Goal: Communication & Community: Share content

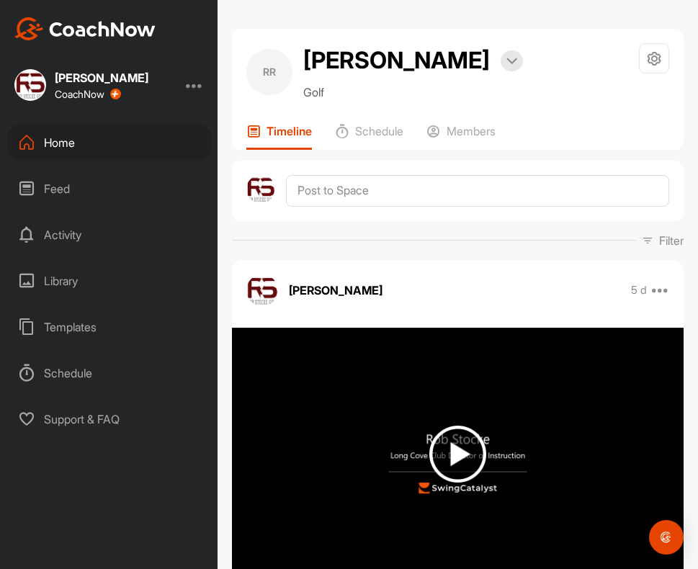
click at [58, 151] on div "Home" at bounding box center [109, 143] width 203 height 36
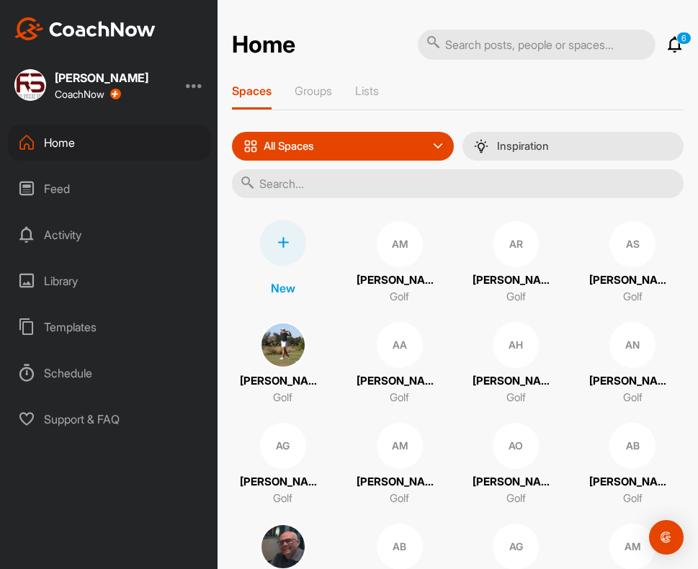
click at [283, 235] on div at bounding box center [283, 243] width 46 height 46
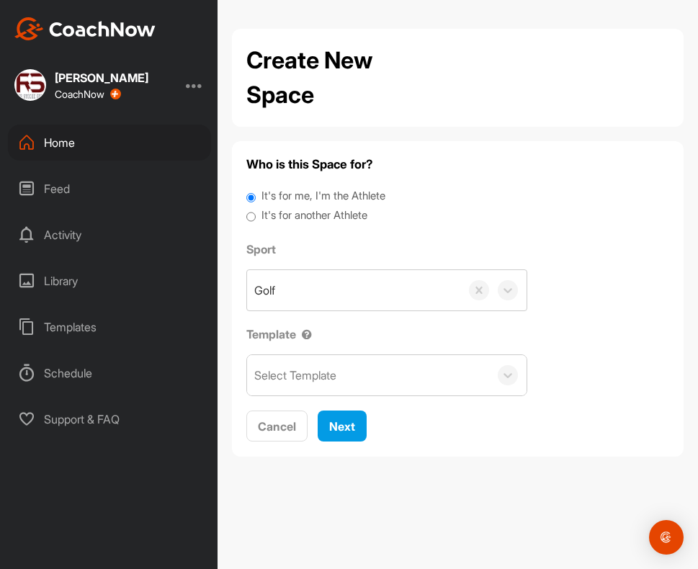
click at [259, 218] on div "It's for another Athlete" at bounding box center [457, 216] width 423 height 19
click at [250, 216] on input "It's for another Athlete" at bounding box center [250, 216] width 9 height 19
radio input "true"
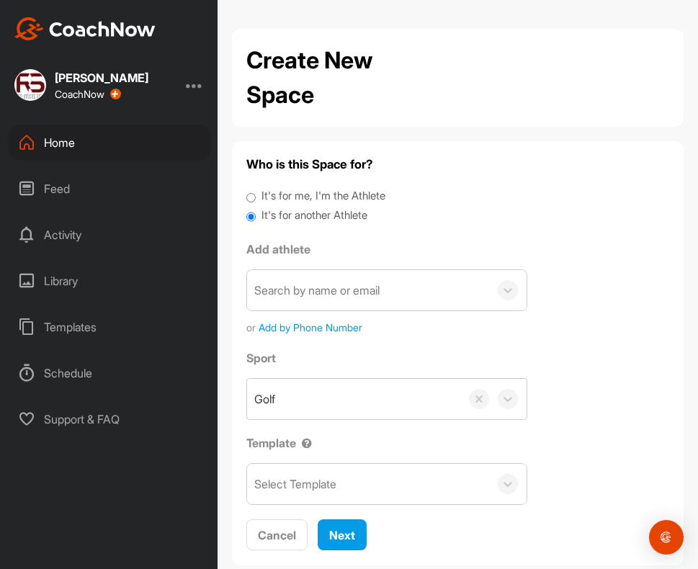
click at [313, 290] on div "Search by name or email" at bounding box center [316, 290] width 125 height 17
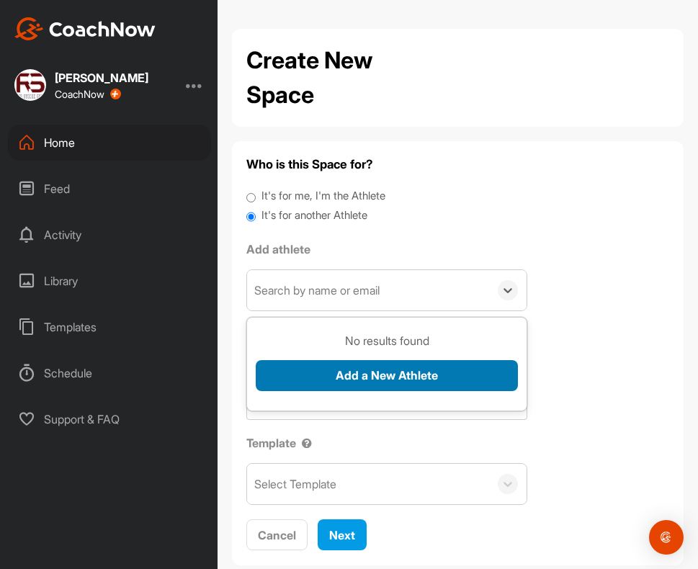
click at [368, 377] on button "Add a New Athlete" at bounding box center [387, 375] width 262 height 31
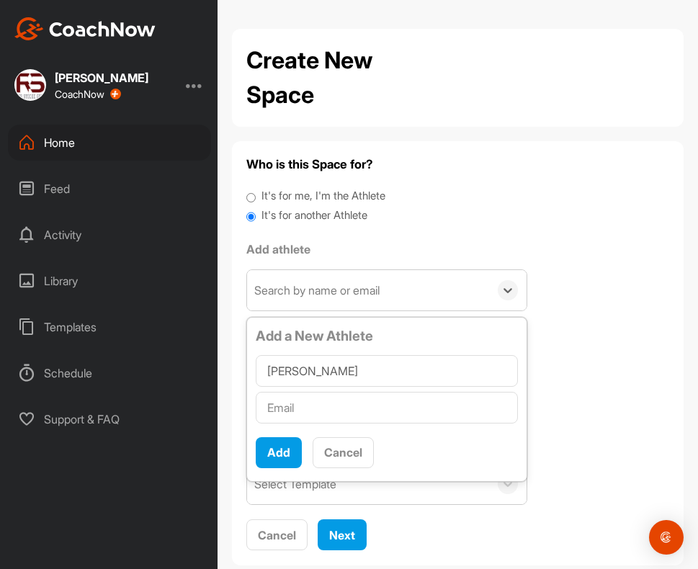
type input "[PERSON_NAME]"
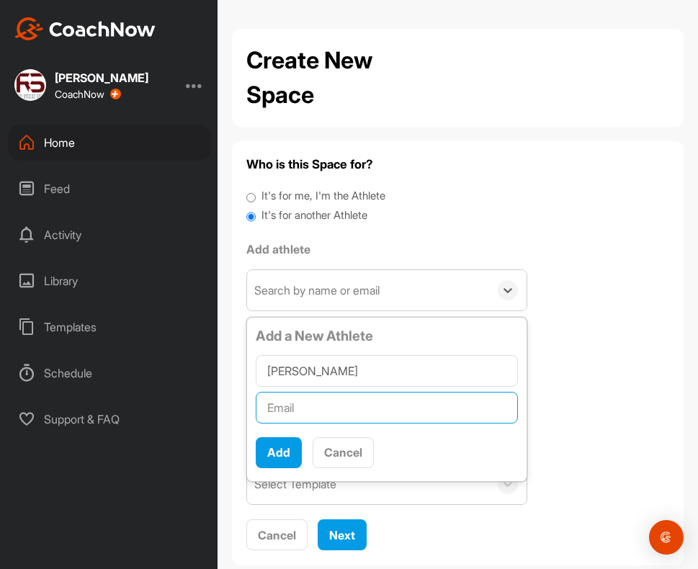
click at [307, 395] on input "text" at bounding box center [387, 408] width 262 height 32
type input "[EMAIL_ADDRESS][DOMAIN_NAME]"
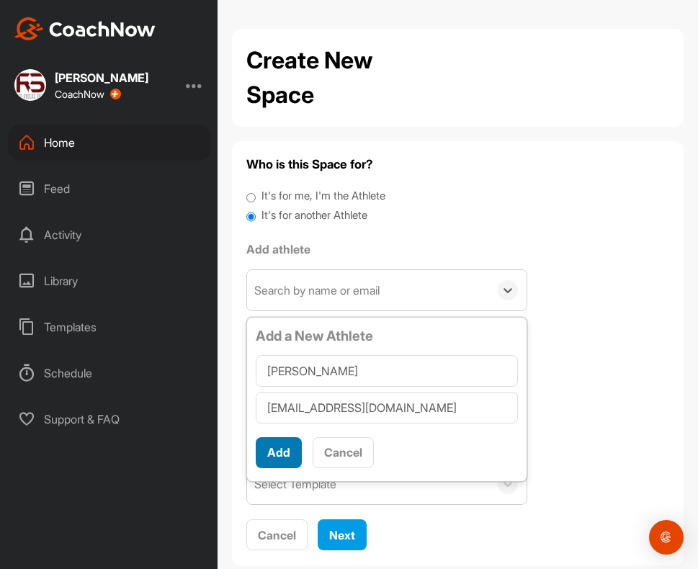
click at [282, 457] on button "Add" at bounding box center [279, 452] width 46 height 31
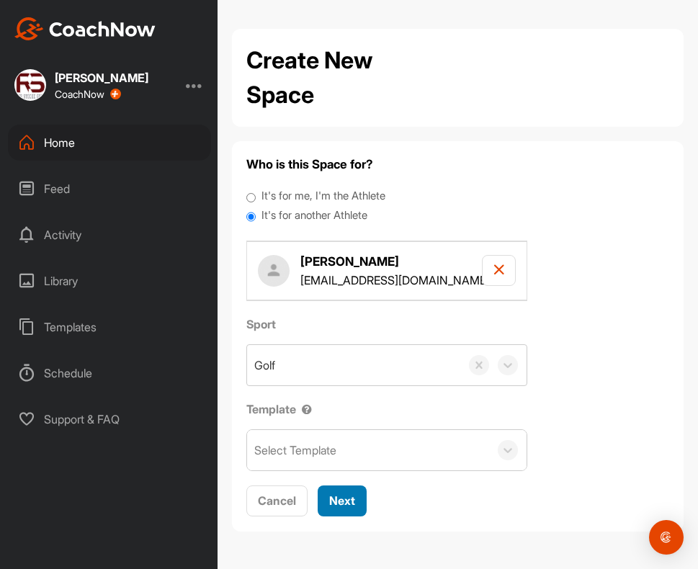
click at [337, 495] on span "Next" at bounding box center [342, 500] width 26 height 14
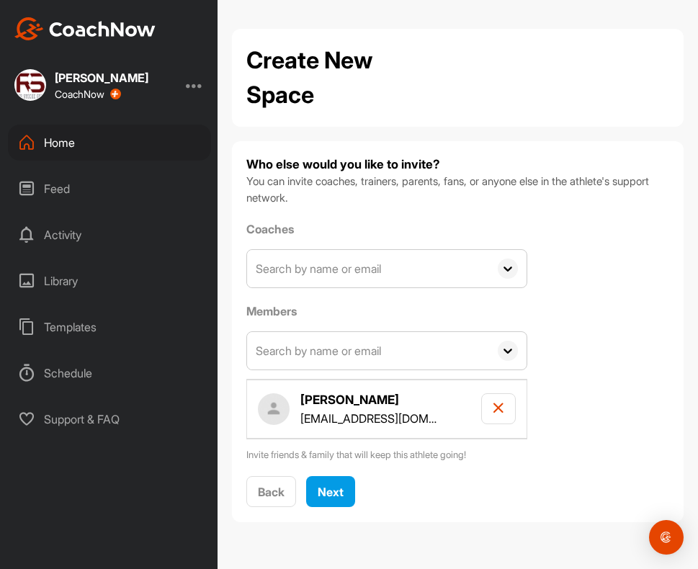
click at [338, 396] on h4 "[PERSON_NAME]" at bounding box center [368, 400] width 137 height 18
click at [318, 489] on button "Next" at bounding box center [330, 491] width 49 height 31
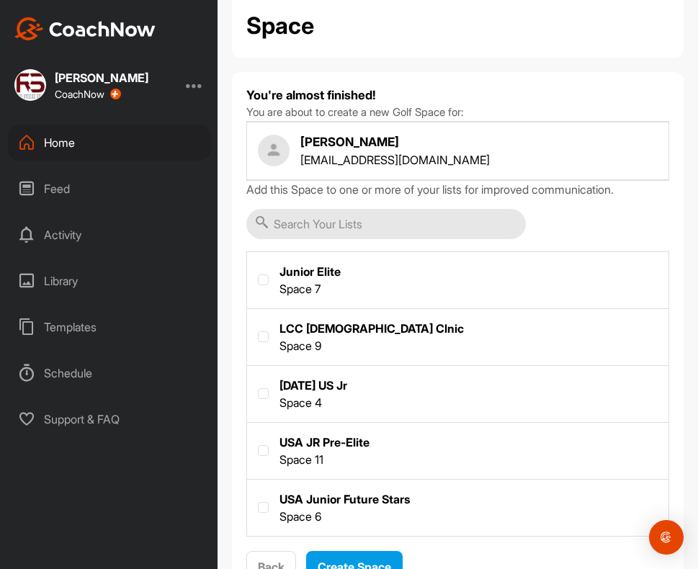
scroll to position [130, 0]
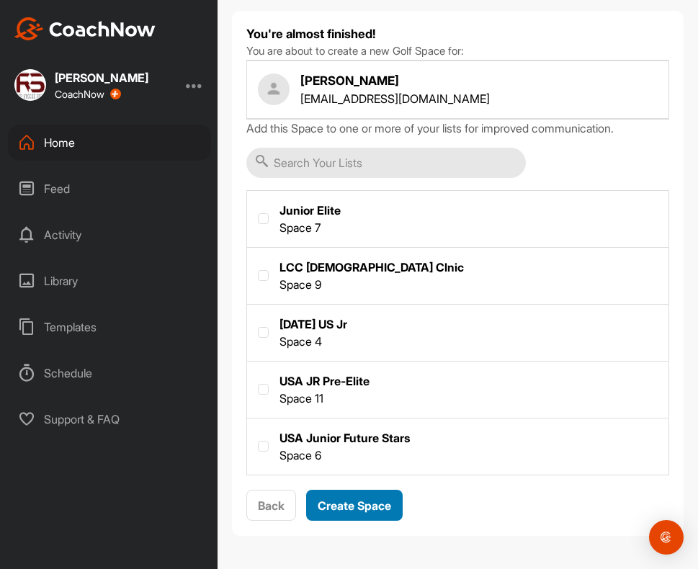
click at [357, 509] on span "Create Space" at bounding box center [354, 505] width 73 height 14
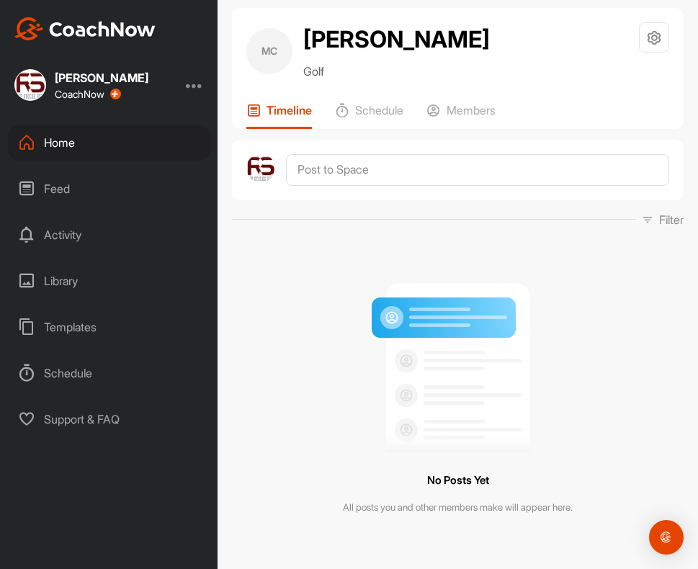
scroll to position [32, 0]
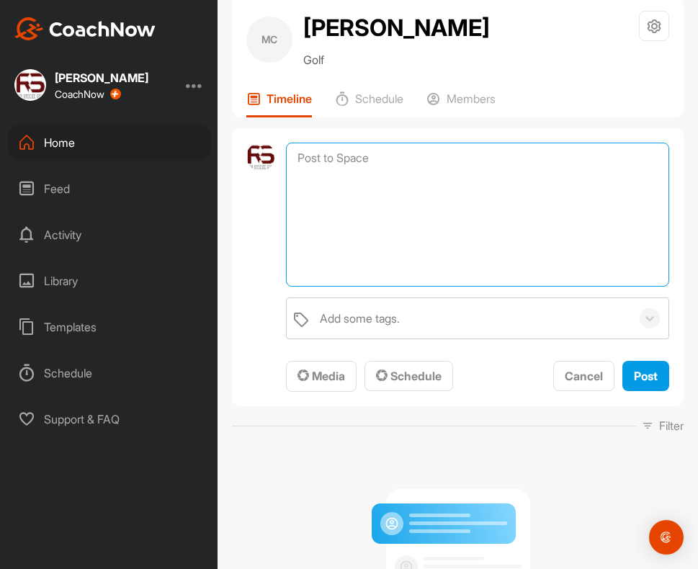
click at [361, 154] on textarea at bounding box center [477, 215] width 383 height 144
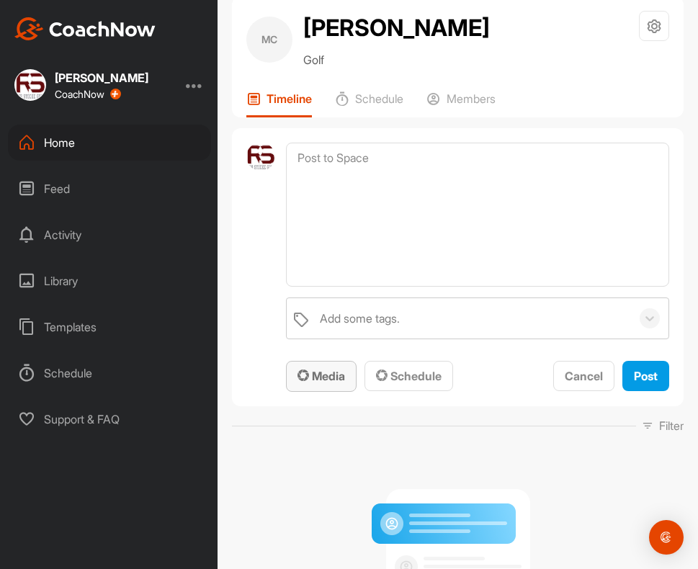
click at [327, 372] on span "Media" at bounding box center [321, 376] width 48 height 14
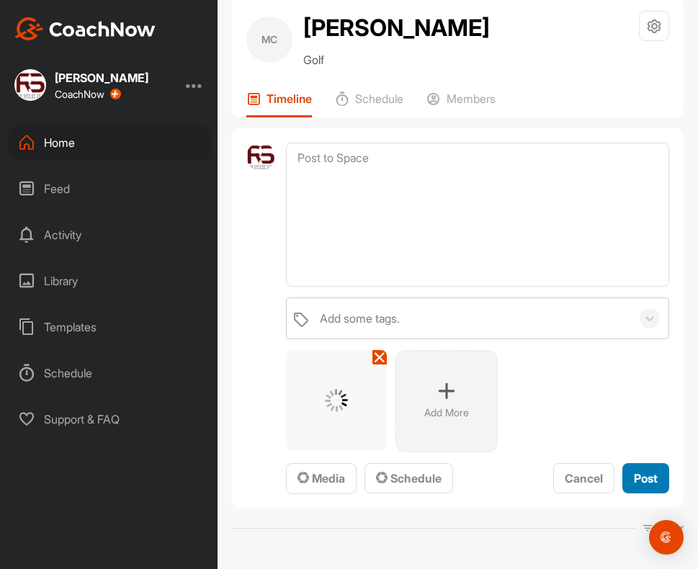
click at [634, 477] on span "Post" at bounding box center [646, 478] width 24 height 14
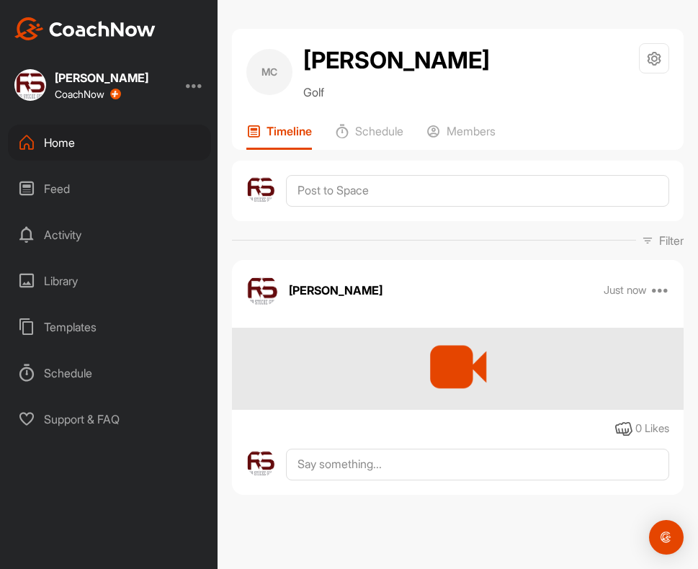
scroll to position [0, 0]
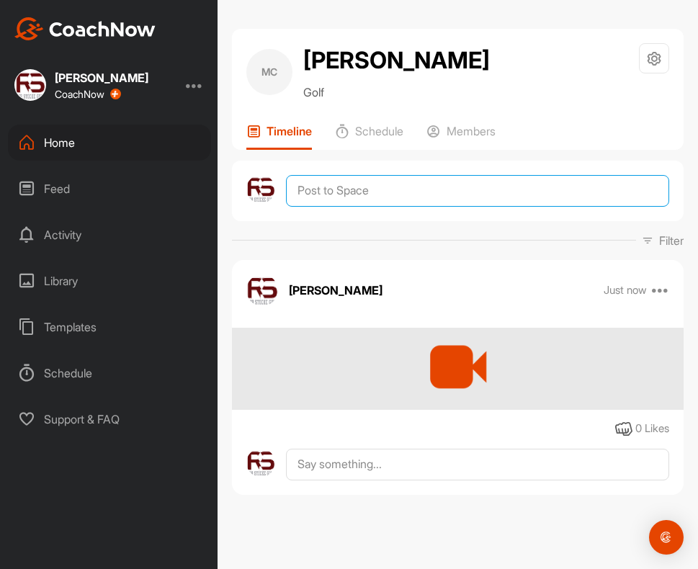
click at [417, 189] on textarea at bounding box center [477, 191] width 383 height 32
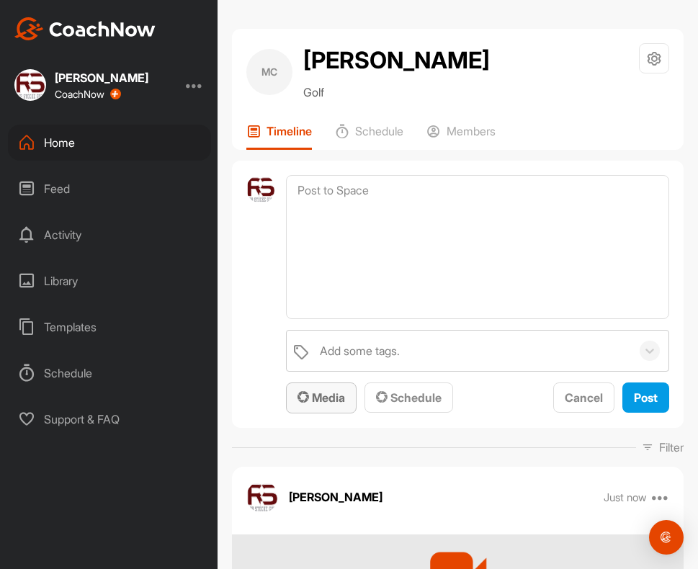
click at [323, 391] on span "Media" at bounding box center [321, 397] width 48 height 14
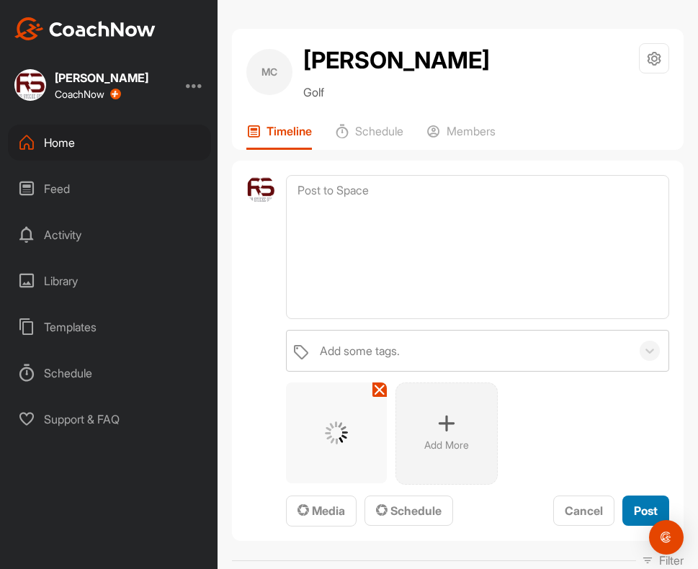
click at [634, 512] on span "Post" at bounding box center [646, 510] width 24 height 14
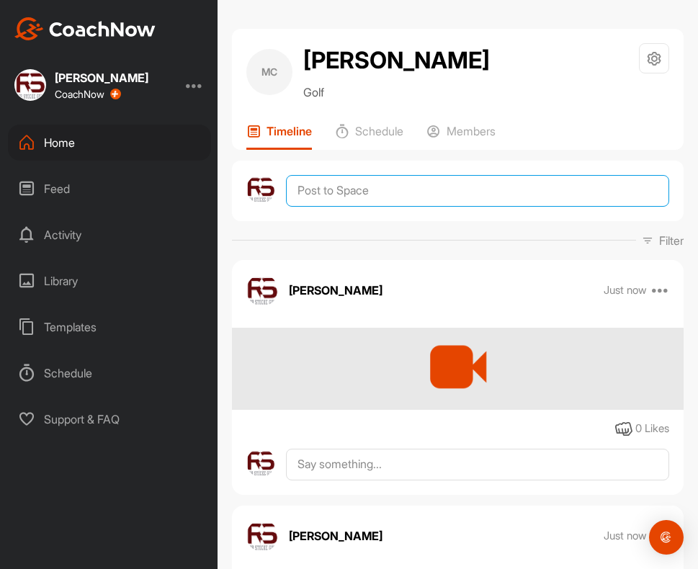
click at [382, 198] on textarea at bounding box center [477, 191] width 383 height 32
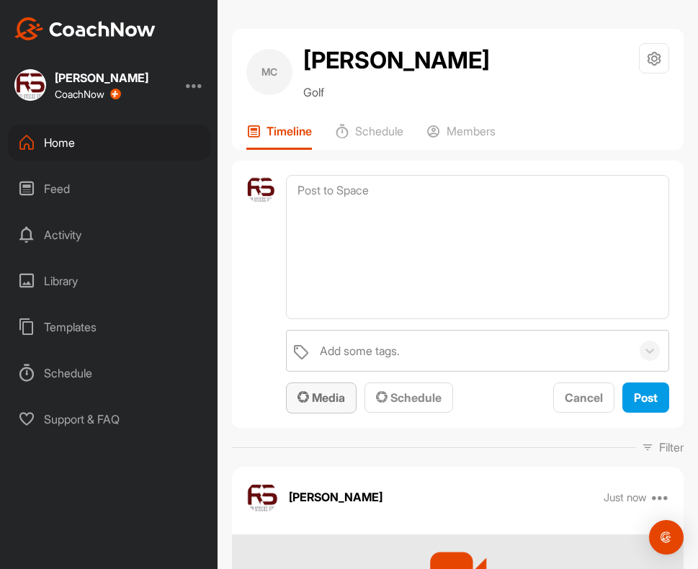
click at [322, 399] on span "Media" at bounding box center [321, 397] width 48 height 14
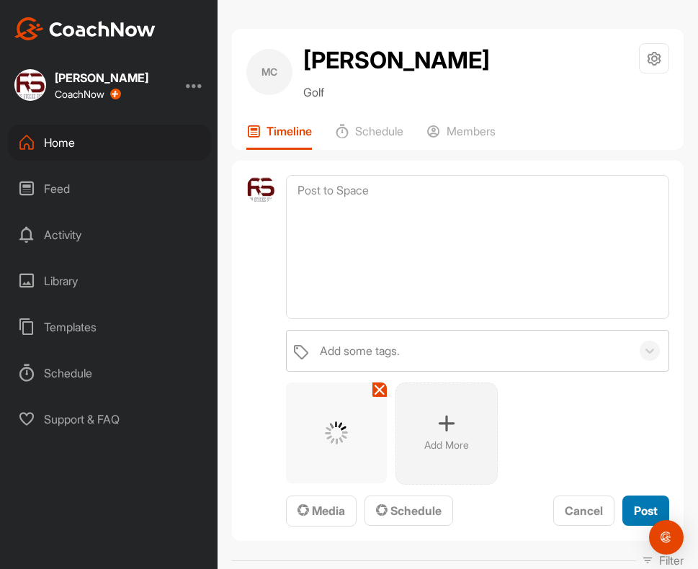
click at [634, 508] on span "Post" at bounding box center [646, 510] width 24 height 14
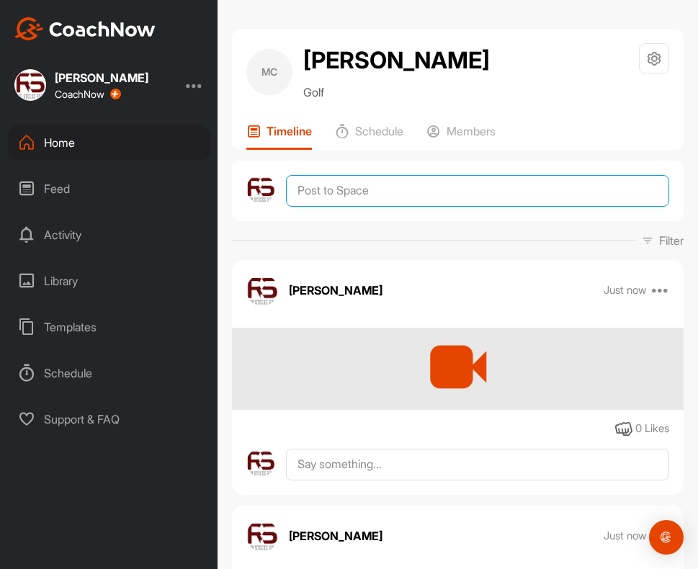
click at [359, 189] on textarea at bounding box center [477, 191] width 383 height 32
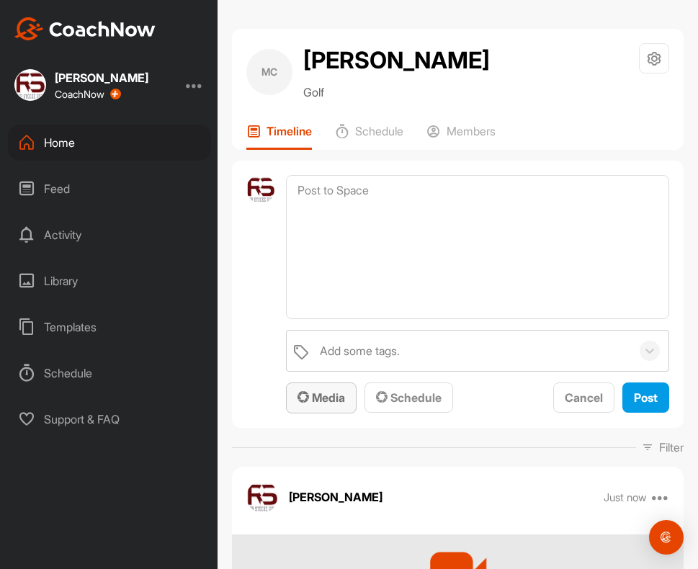
click at [333, 398] on span "Media" at bounding box center [321, 397] width 48 height 14
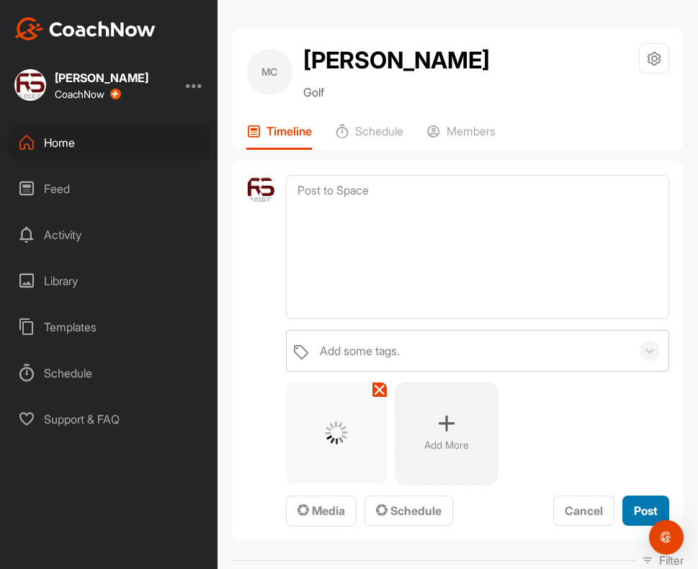
click at [634, 507] on span "Post" at bounding box center [646, 510] width 24 height 14
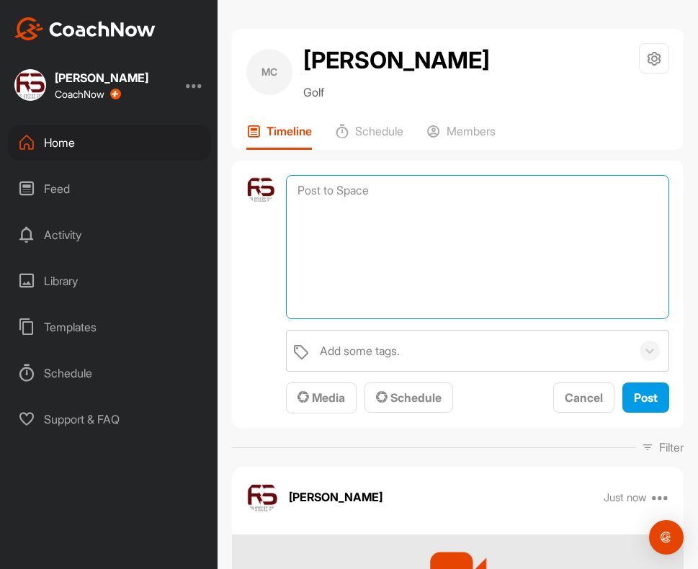
click at [354, 185] on textarea at bounding box center [477, 247] width 383 height 144
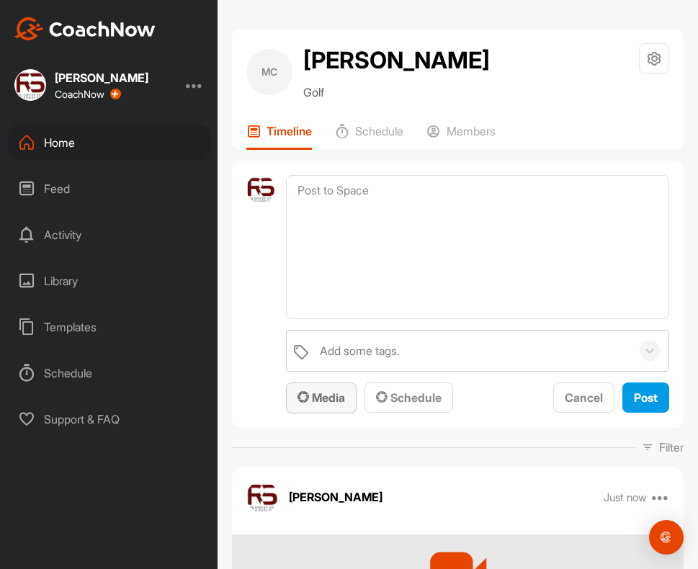
click at [320, 404] on div "Media" at bounding box center [321, 397] width 48 height 17
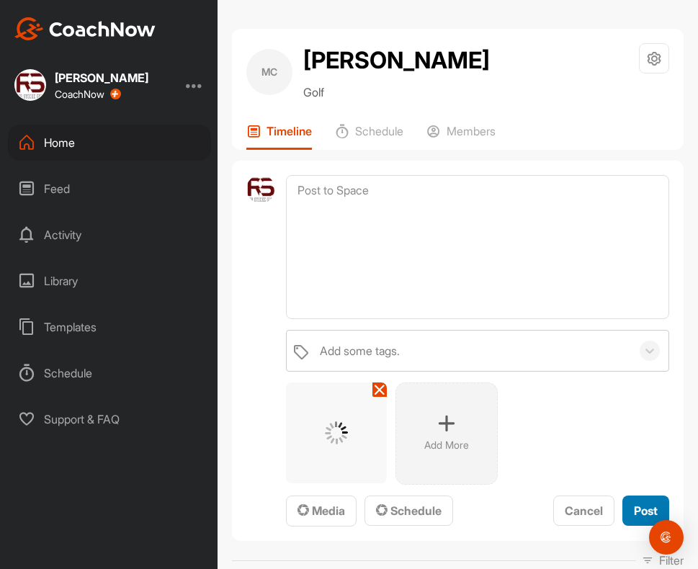
click at [639, 512] on span "Post" at bounding box center [646, 510] width 24 height 14
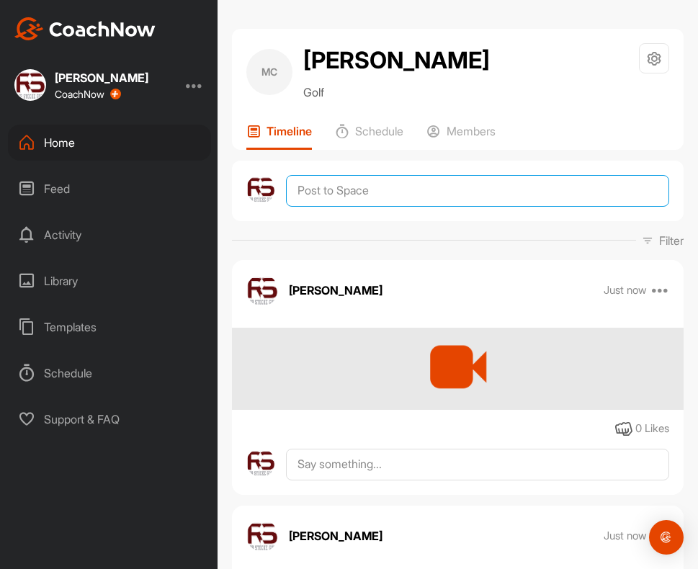
click at [348, 192] on textarea at bounding box center [477, 191] width 383 height 32
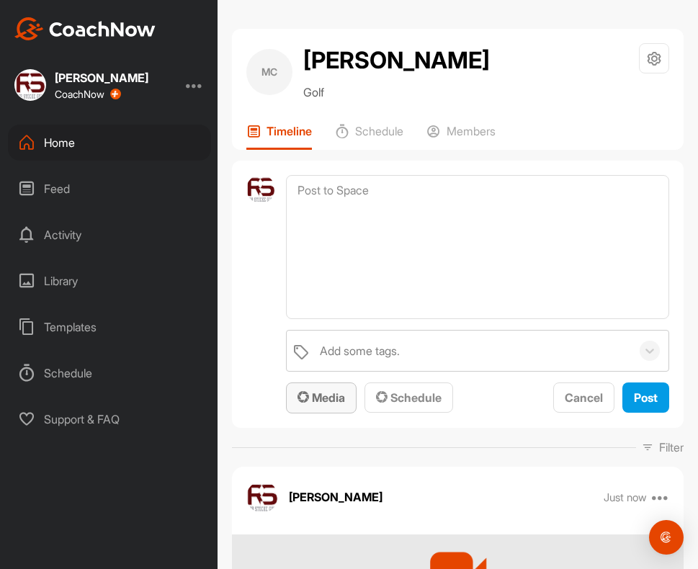
click at [306, 400] on icon "button" at bounding box center [303, 397] width 12 height 12
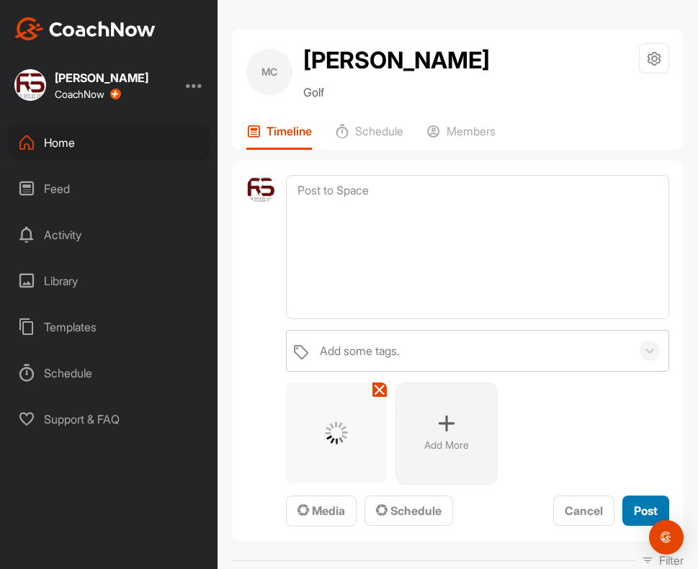
click at [622, 513] on button "Post" at bounding box center [645, 510] width 47 height 31
